Goal: Task Accomplishment & Management: Use online tool/utility

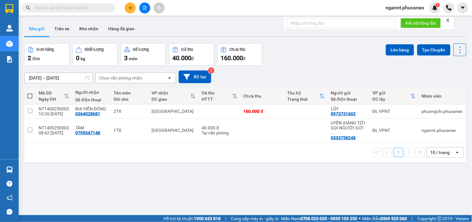
click at [414, 8] on span "ngannt.phucanex" at bounding box center [405, 8] width 49 height 8
click at [411, 20] on span "Đăng xuất" at bounding box center [407, 19] width 35 height 7
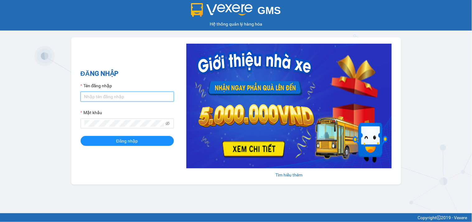
click at [105, 97] on input "Tên đăng nhập" at bounding box center [127, 96] width 93 height 10
type input "mynt.phucanex"
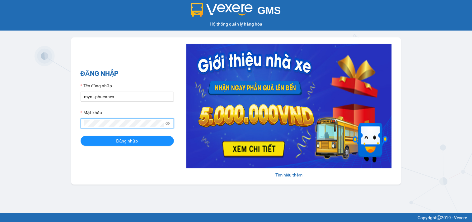
click at [81, 136] on button "Đăng nhập" at bounding box center [127, 141] width 93 height 10
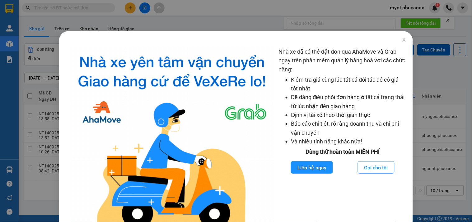
click at [183, 31] on div at bounding box center [236, 36] width 354 height 10
click at [127, 14] on div "Nhà xe đã có thể đặt đơn qua AhaMove và Grab ngay trên phần mềm quản lý hàng ho…" at bounding box center [236, 111] width 472 height 222
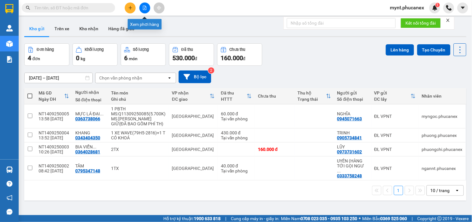
click at [127, 8] on button at bounding box center [130, 7] width 11 height 11
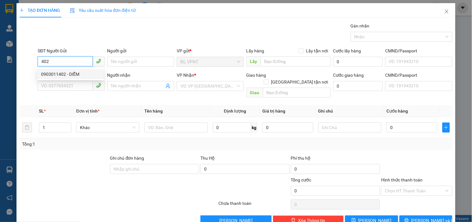
click at [58, 76] on div "0903011402 - DIỄM" at bounding box center [70, 74] width 59 height 7
type input "0903011402"
type input "DIỄM"
type input "0903011402"
type input "DIỄM"
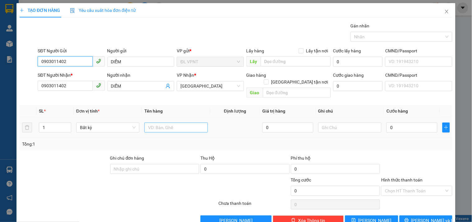
type input "0903011402"
click at [167, 123] on input "text" at bounding box center [175, 127] width 63 height 10
type input "1t"
click at [423, 122] on input "0" at bounding box center [411, 127] width 51 height 10
type input "2"
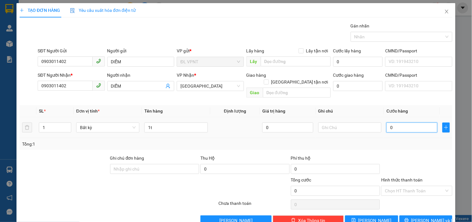
type input "2"
type input "20"
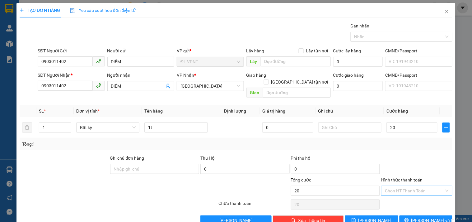
type input "20.000"
click at [399, 188] on input "Hình thức thanh toán" at bounding box center [414, 190] width 59 height 9
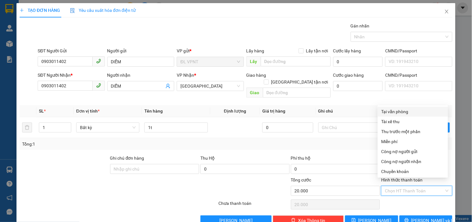
click at [403, 110] on div "Tại văn phòng" at bounding box center [412, 111] width 63 height 7
type input "0"
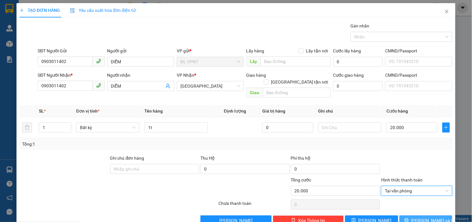
click at [418, 217] on span "[PERSON_NAME] và In" at bounding box center [433, 220] width 44 height 7
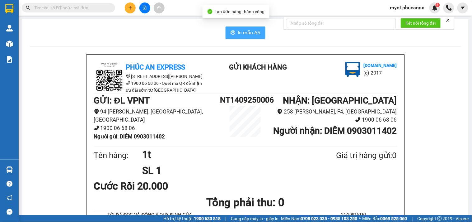
click at [231, 30] on icon "printer" at bounding box center [233, 32] width 5 height 5
